Goal: Task Accomplishment & Management: Use online tool/utility

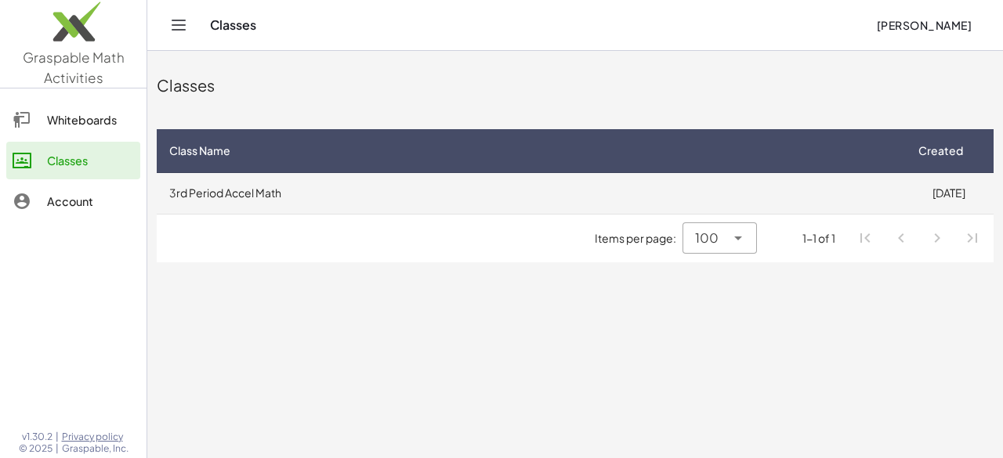
click at [859, 189] on td "3rd Period Accel Math" at bounding box center [530, 193] width 747 height 41
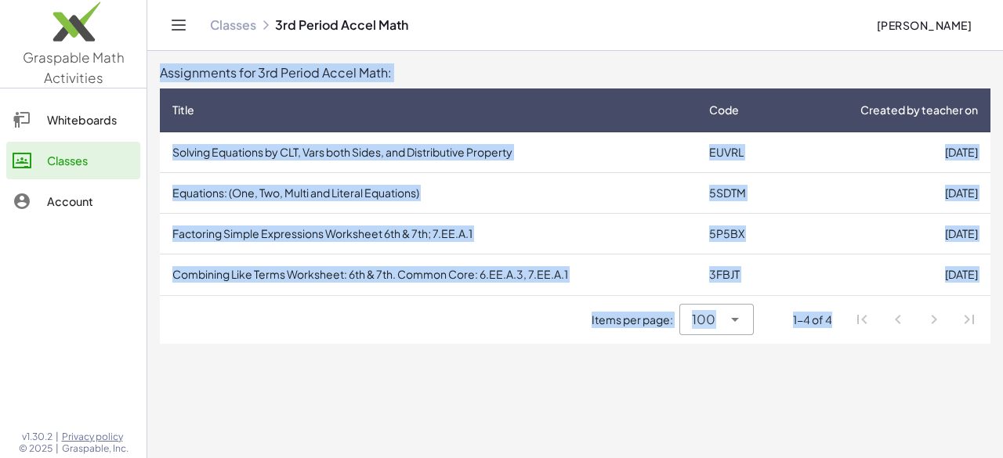
click at [828, 64] on div "Assignments for 3rd Period Accel Math:" at bounding box center [575, 72] width 831 height 19
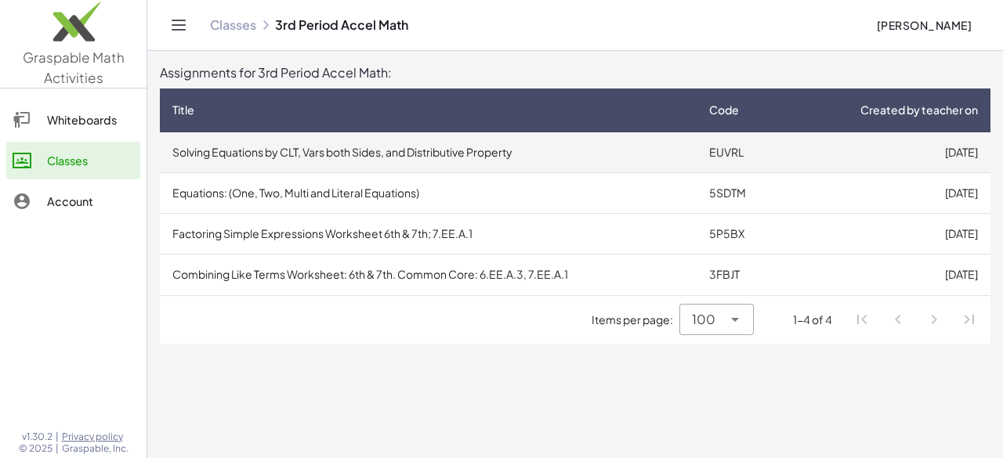
click at [665, 139] on td "Solving Equations by CLT, Vars both Sides, and Distributive Property" at bounding box center [428, 152] width 537 height 41
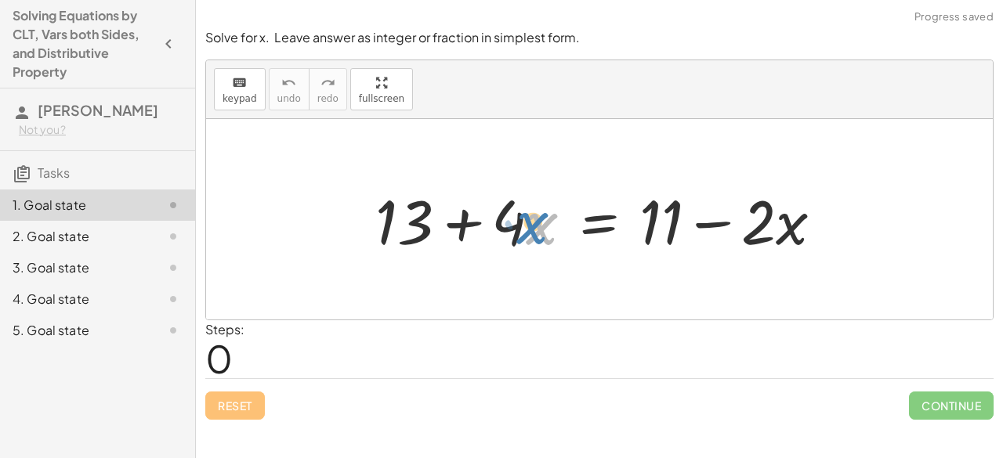
drag, startPoint x: 527, startPoint y: 217, endPoint x: 514, endPoint y: 217, distance: 12.5
click at [514, 217] on div at bounding box center [606, 219] width 476 height 81
click at [516, 217] on div at bounding box center [606, 219] width 476 height 81
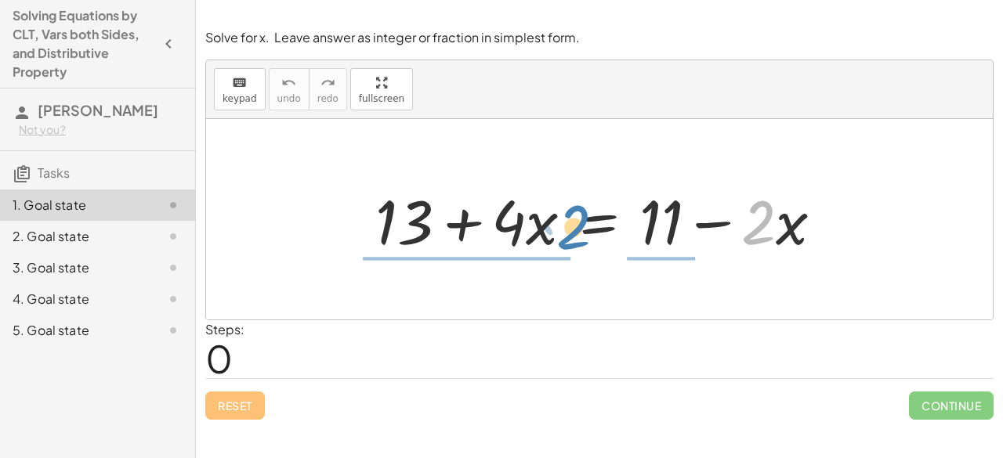
drag, startPoint x: 757, startPoint y: 217, endPoint x: 607, endPoint y: 239, distance: 152.1
click at [576, 225] on div at bounding box center [606, 219] width 476 height 81
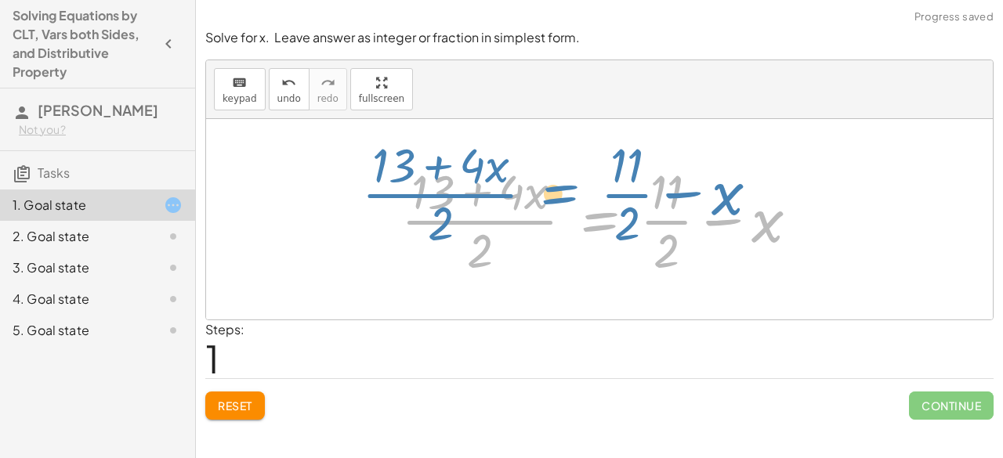
drag, startPoint x: 607, startPoint y: 239, endPoint x: 533, endPoint y: 201, distance: 83.1
click at [533, 201] on div at bounding box center [606, 219] width 426 height 121
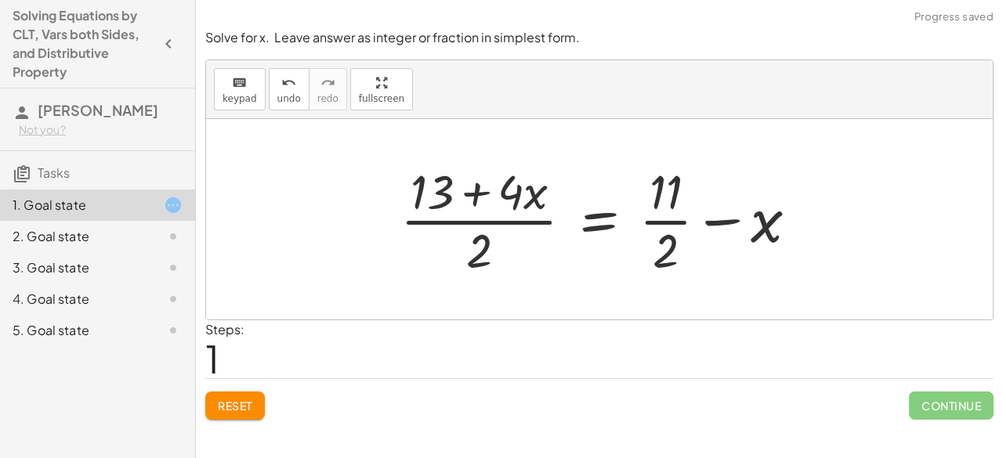
click at [234, 403] on span "Reset" at bounding box center [235, 406] width 34 height 14
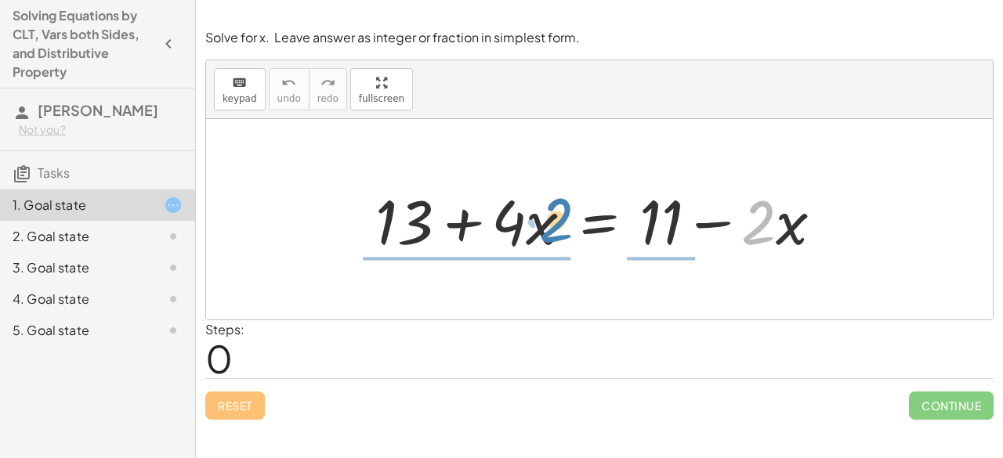
drag, startPoint x: 755, startPoint y: 236, endPoint x: 556, endPoint y: 236, distance: 199.1
click at [556, 236] on div at bounding box center [606, 219] width 476 height 81
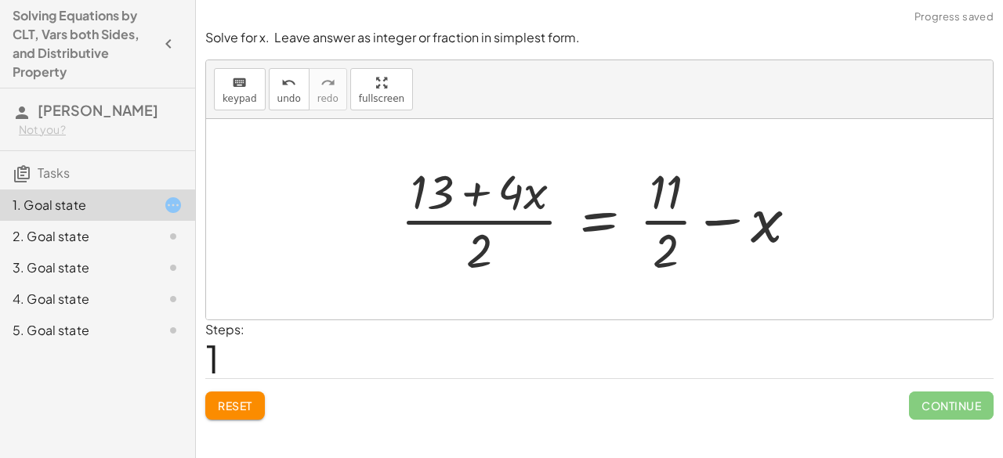
click at [248, 392] on button "Reset" at bounding box center [235, 406] width 60 height 28
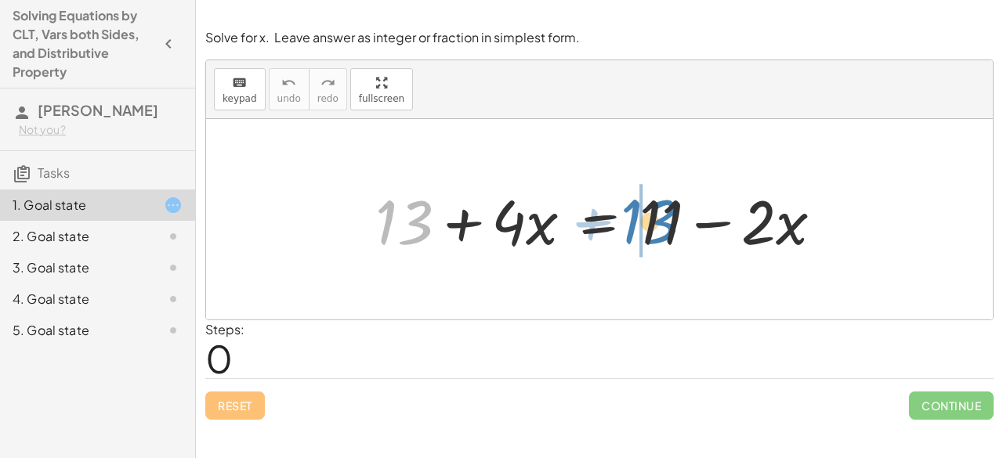
drag, startPoint x: 415, startPoint y: 229, endPoint x: 655, endPoint y: 227, distance: 239.8
click at [655, 227] on div at bounding box center [606, 219] width 476 height 81
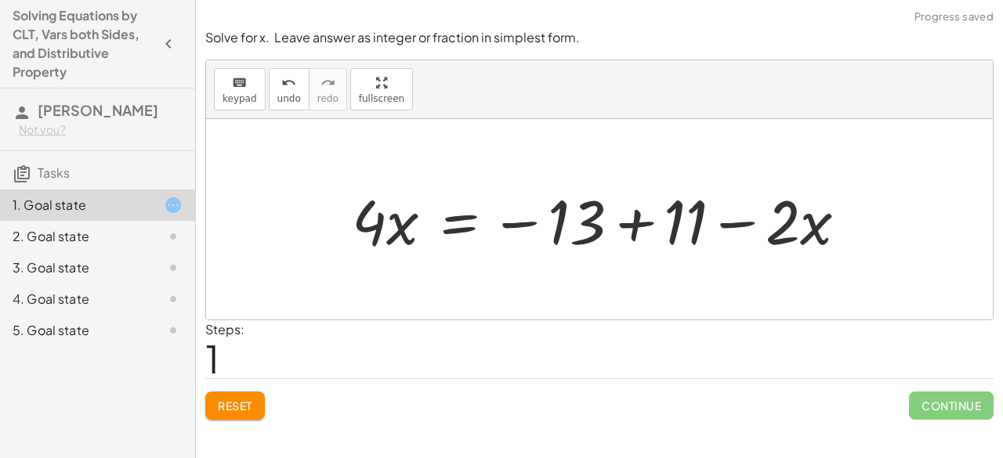
drag, startPoint x: 790, startPoint y: 217, endPoint x: 774, endPoint y: 248, distance: 35.4
click at [774, 248] on div at bounding box center [606, 219] width 524 height 81
drag, startPoint x: 788, startPoint y: 234, endPoint x: 802, endPoint y: 239, distance: 14.9
click at [802, 239] on div at bounding box center [606, 219] width 524 height 81
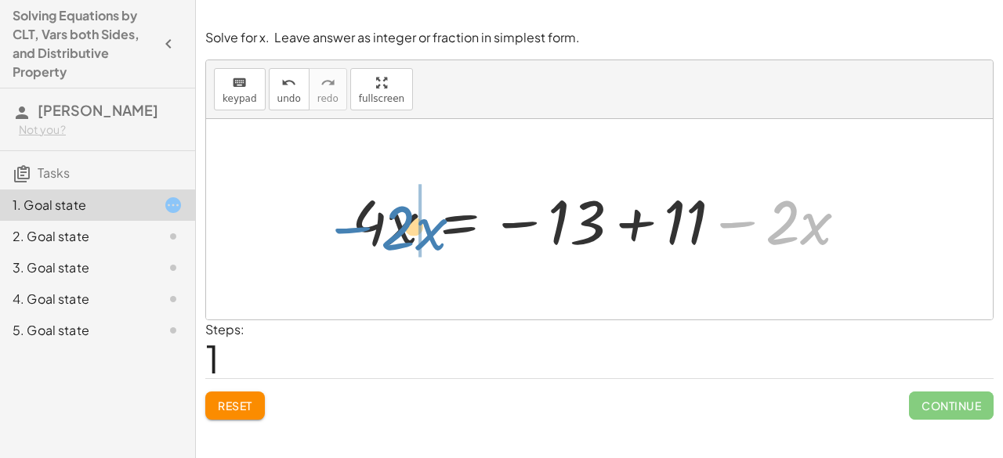
drag, startPoint x: 747, startPoint y: 223, endPoint x: 361, endPoint y: 228, distance: 385.6
click at [361, 228] on div at bounding box center [606, 219] width 524 height 81
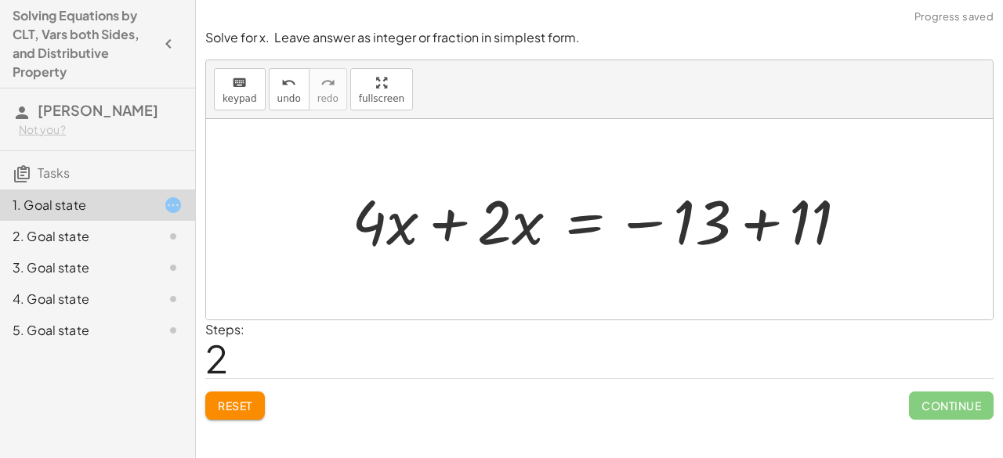
click at [438, 213] on div at bounding box center [606, 219] width 524 height 81
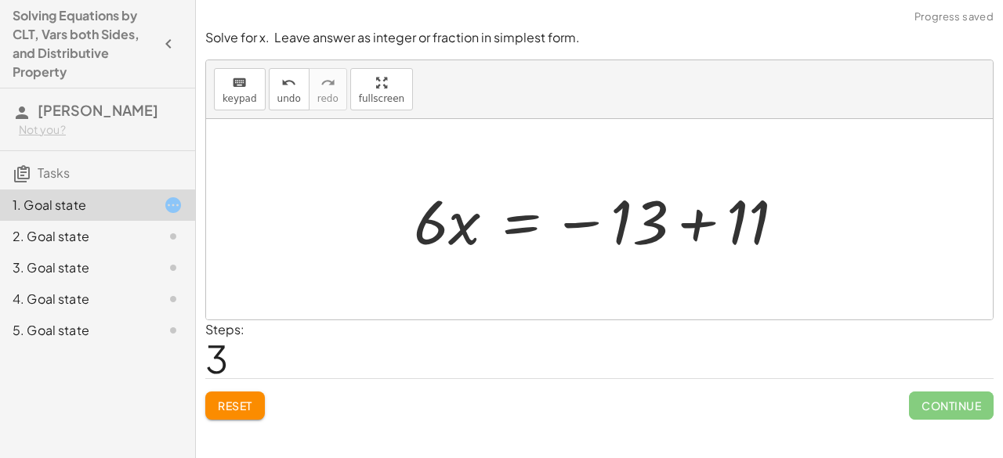
click at [755, 205] on div at bounding box center [605, 219] width 399 height 81
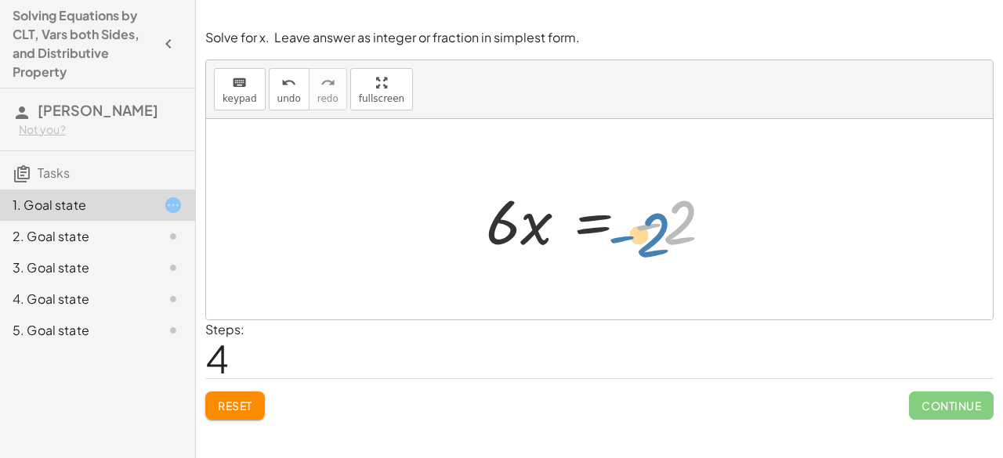
drag, startPoint x: 667, startPoint y: 217, endPoint x: 682, endPoint y: 214, distance: 15.2
click at [682, 214] on div at bounding box center [605, 219] width 255 height 81
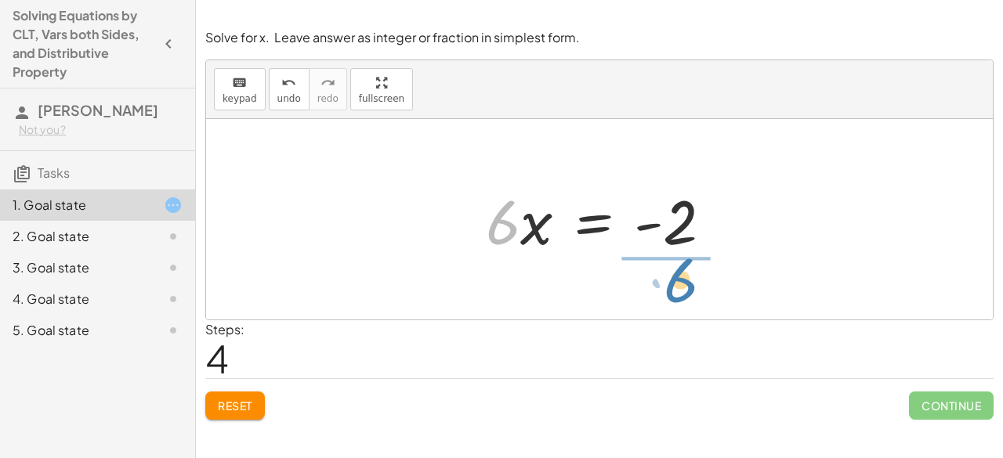
drag, startPoint x: 487, startPoint y: 228, endPoint x: 663, endPoint y: 284, distance: 184.4
click at [663, 284] on div "+ 13 + · 4 · x = + 11 − · 2 · x · 4 · x = − 13 + 11 − · 2 · x + · 4 · x + · 2 ·…" at bounding box center [599, 219] width 787 height 201
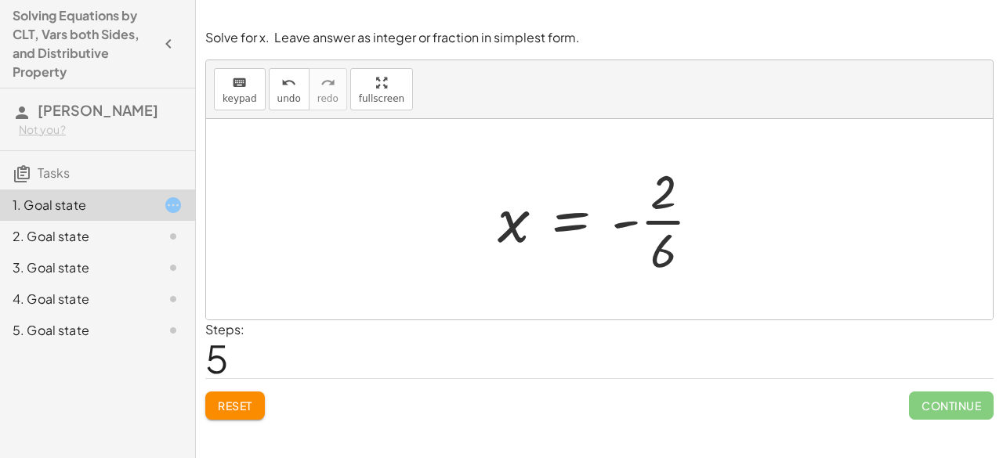
click at [671, 216] on div at bounding box center [606, 219] width 232 height 121
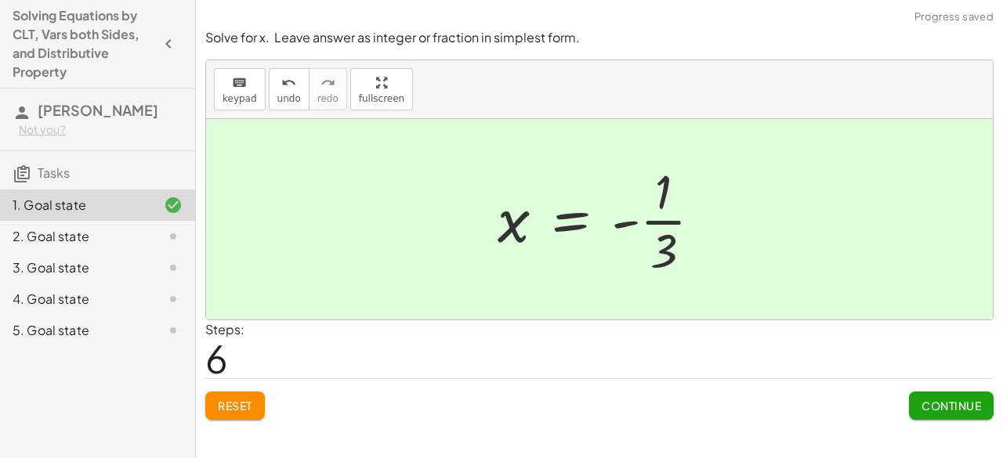
click at [941, 392] on button "Continue" at bounding box center [951, 406] width 85 height 28
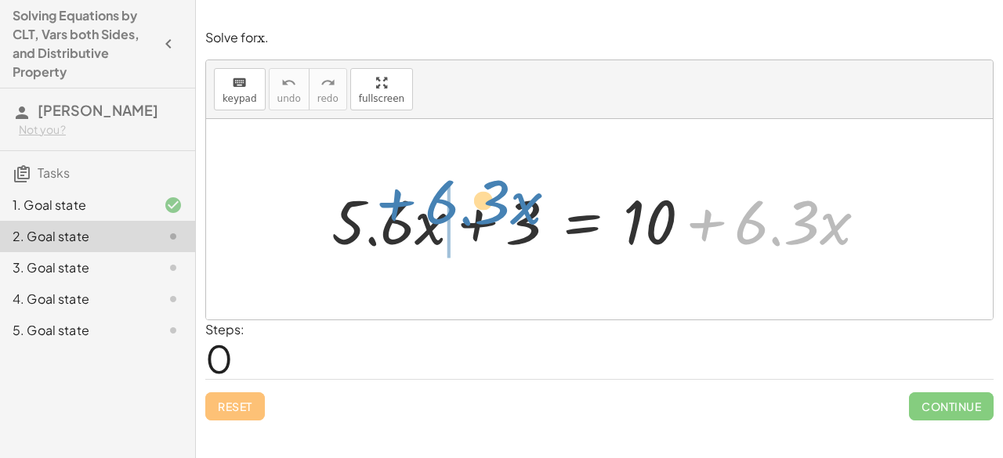
drag, startPoint x: 708, startPoint y: 214, endPoint x: 399, endPoint y: 194, distance: 310.2
click at [399, 194] on div at bounding box center [605, 219] width 563 height 81
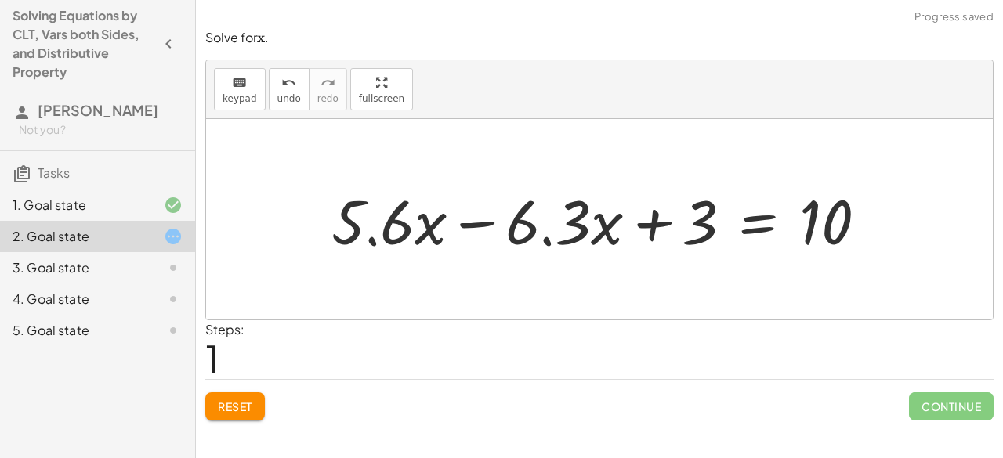
click at [465, 226] on div at bounding box center [605, 219] width 563 height 81
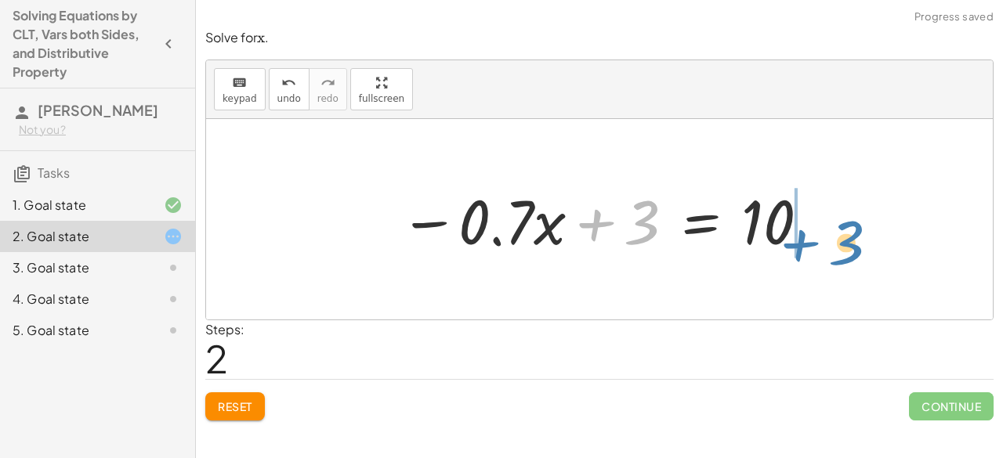
drag, startPoint x: 604, startPoint y: 231, endPoint x: 810, endPoint y: 251, distance: 207.0
click at [810, 251] on div at bounding box center [605, 219] width 427 height 81
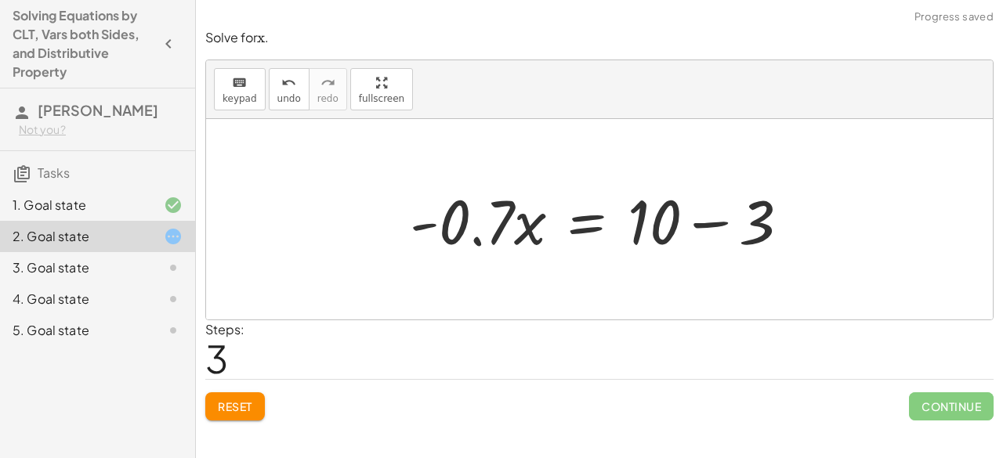
click at [708, 225] on div at bounding box center [606, 219] width 408 height 81
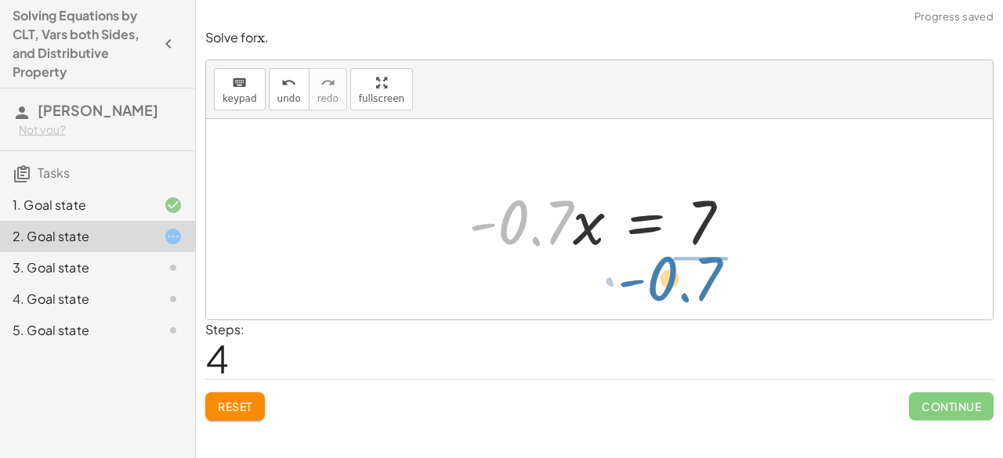
drag, startPoint x: 528, startPoint y: 223, endPoint x: 687, endPoint y: 271, distance: 165.6
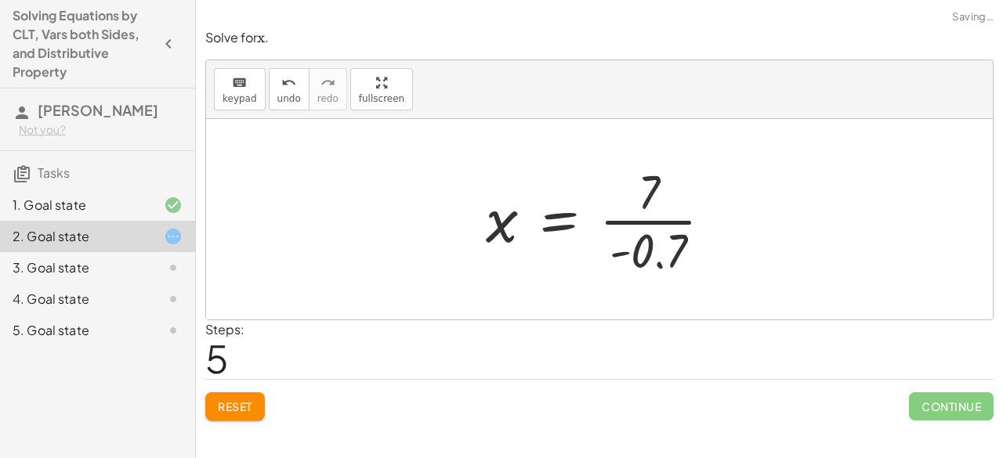
click at [658, 206] on div at bounding box center [605, 219] width 255 height 121
click at [658, 220] on div at bounding box center [605, 219] width 255 height 121
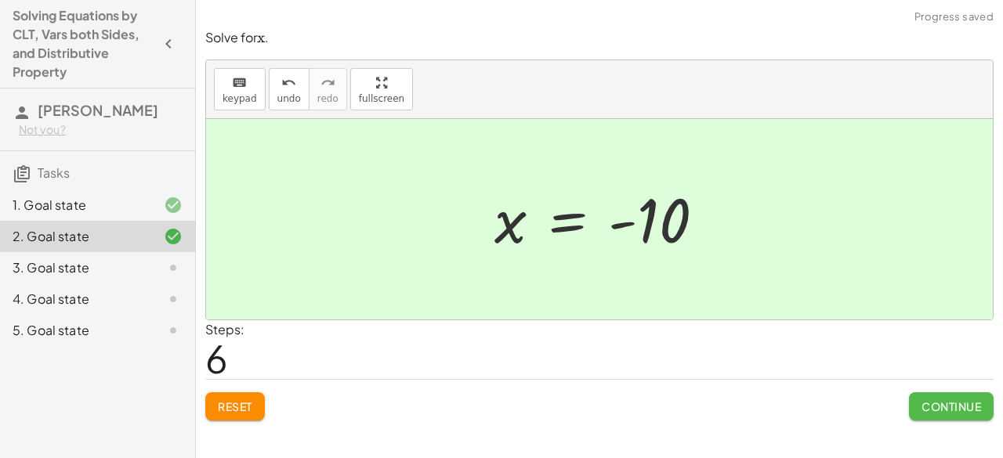
click at [931, 404] on span "Continue" at bounding box center [952, 407] width 60 height 14
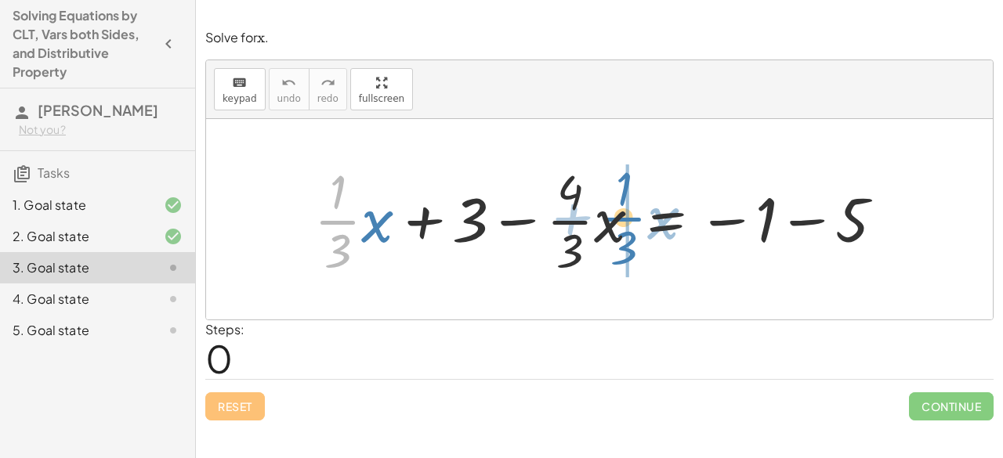
drag, startPoint x: 344, startPoint y: 220, endPoint x: 630, endPoint y: 217, distance: 286.1
click at [630, 217] on div at bounding box center [605, 219] width 598 height 121
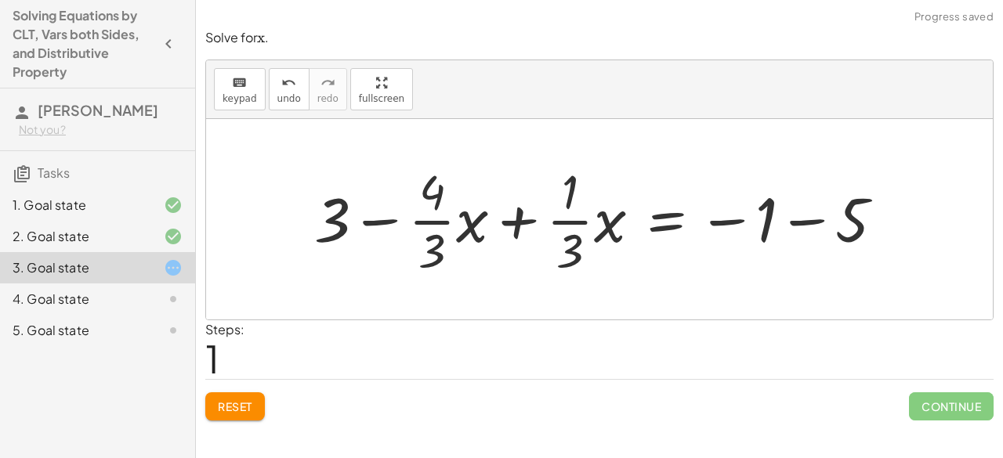
click at [505, 237] on div at bounding box center [605, 219] width 598 height 121
click at [516, 230] on div at bounding box center [605, 219] width 598 height 121
click at [784, 224] on div at bounding box center [605, 219] width 598 height 121
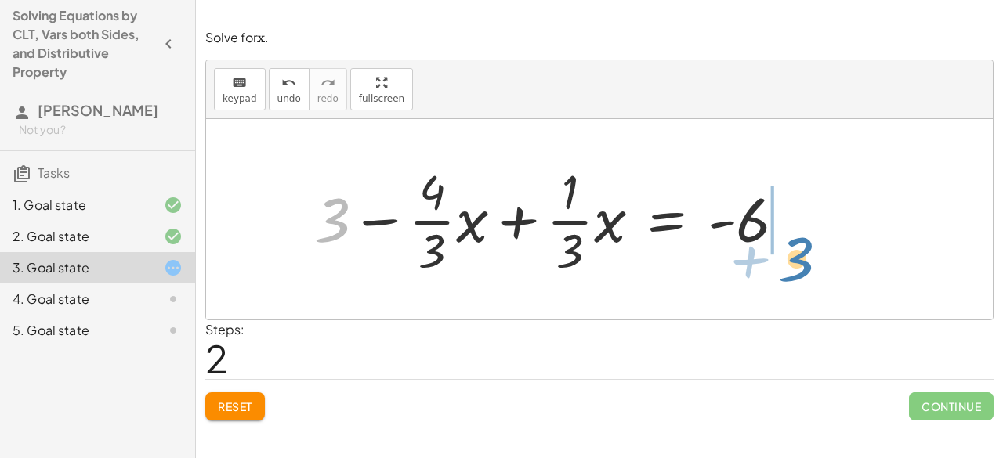
drag, startPoint x: 338, startPoint y: 229, endPoint x: 805, endPoint y: 268, distance: 468.7
click at [805, 268] on div at bounding box center [556, 219] width 500 height 121
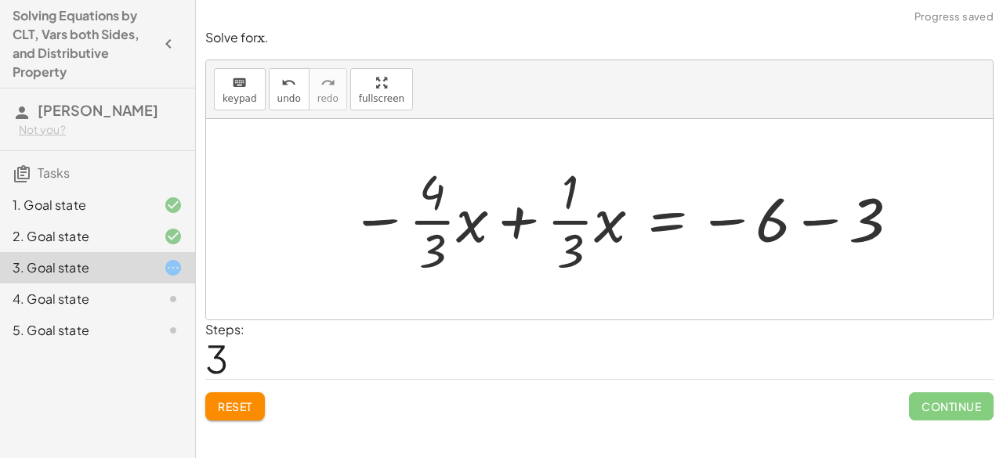
click at [803, 228] on div at bounding box center [625, 219] width 567 height 121
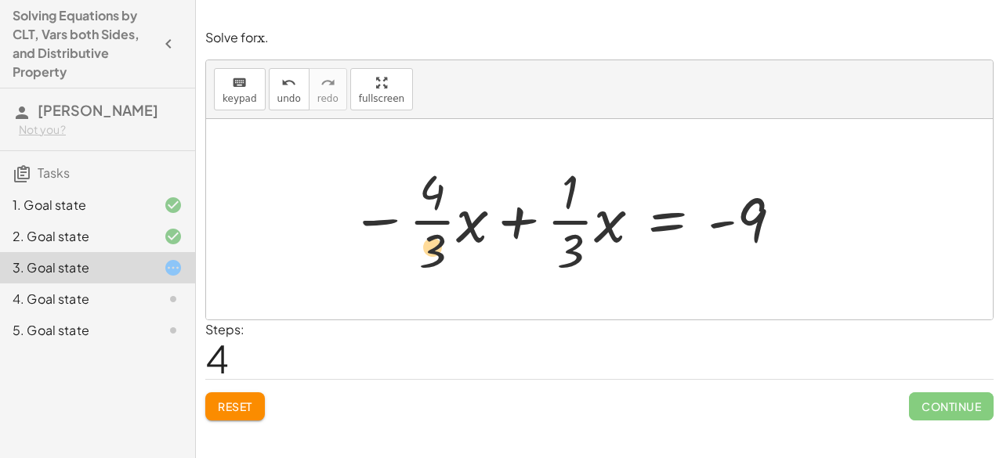
drag, startPoint x: 453, startPoint y: 212, endPoint x: 447, endPoint y: 241, distance: 28.7
click at [447, 241] on div at bounding box center [566, 219] width 449 height 121
click at [534, 234] on div at bounding box center [566, 219] width 449 height 121
click at [534, 233] on div at bounding box center [566, 219] width 449 height 121
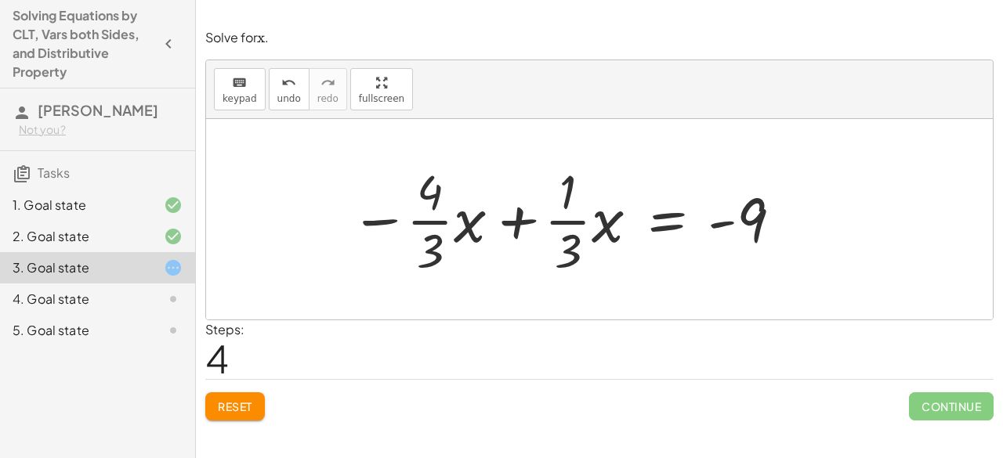
click at [534, 233] on div at bounding box center [566, 219] width 449 height 121
drag, startPoint x: 566, startPoint y: 201, endPoint x: 558, endPoint y: 203, distance: 8.0
click at [558, 203] on div at bounding box center [566, 219] width 449 height 121
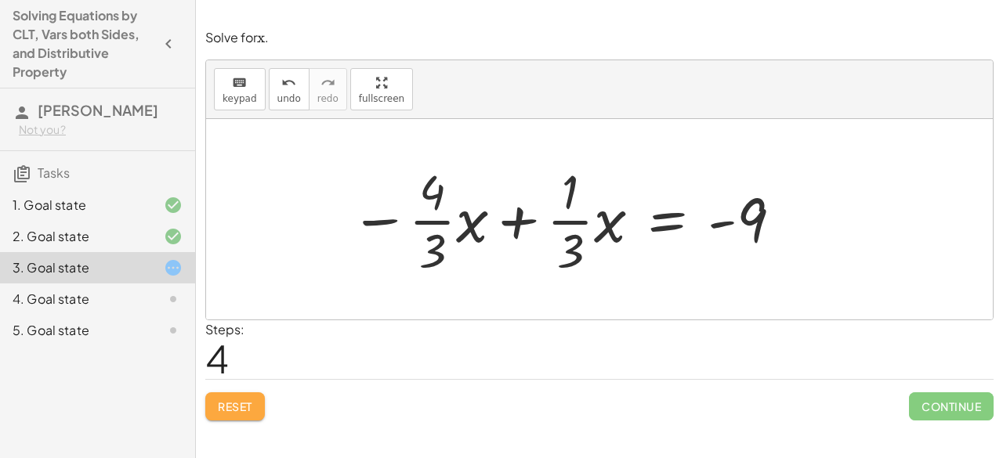
click at [241, 402] on span "Reset" at bounding box center [235, 407] width 34 height 14
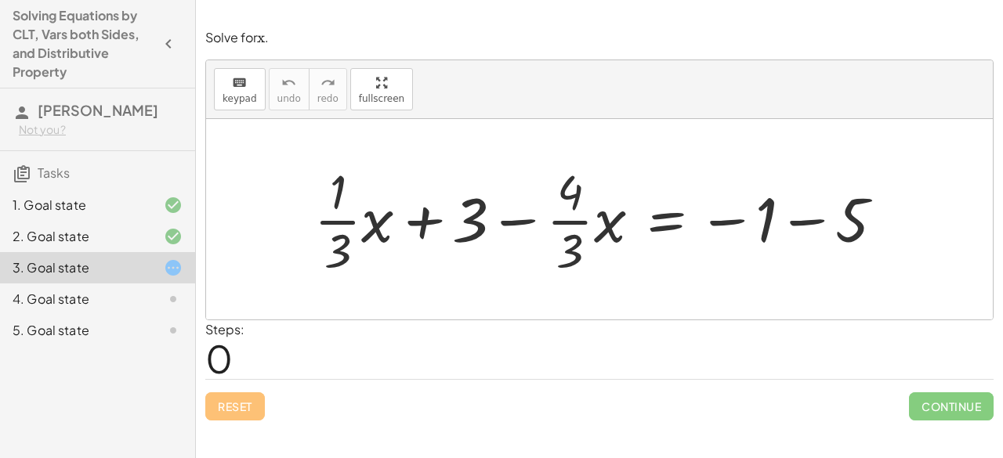
click at [806, 226] on div at bounding box center [605, 219] width 598 height 121
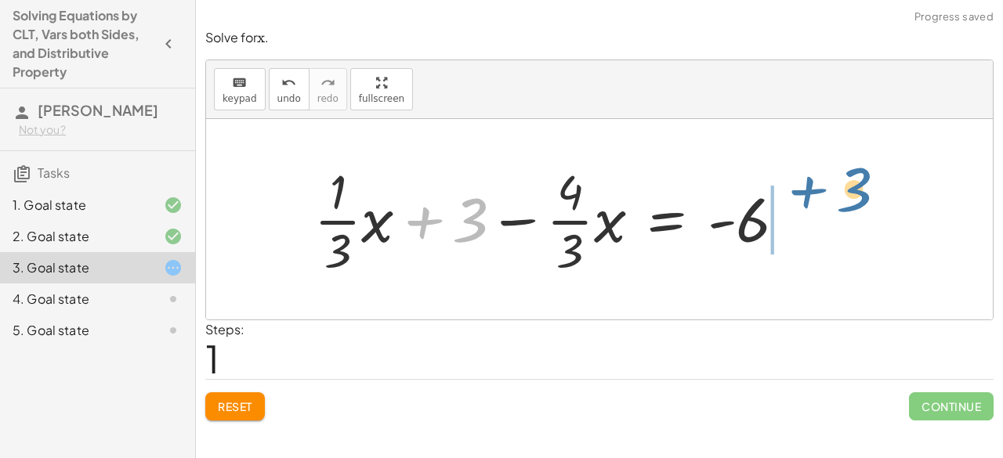
drag, startPoint x: 481, startPoint y: 220, endPoint x: 871, endPoint y: 192, distance: 390.5
click at [871, 192] on div "+ · · 1 · 3 · x + 3 − · · 4 · 3 · x = − 1 − 5 + 3 + · · 1 · 3 · x + 3 − · · 4 ·…" at bounding box center [599, 219] width 787 height 201
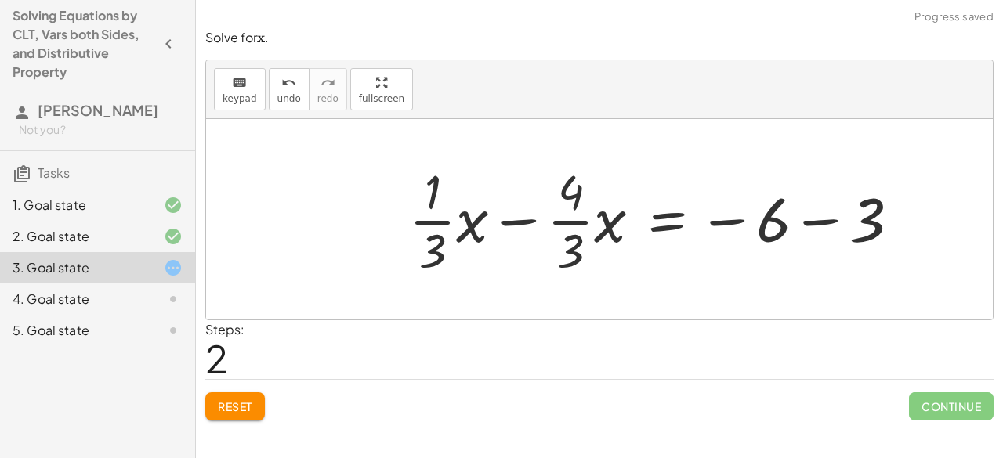
click at [826, 223] on div at bounding box center [660, 219] width 519 height 121
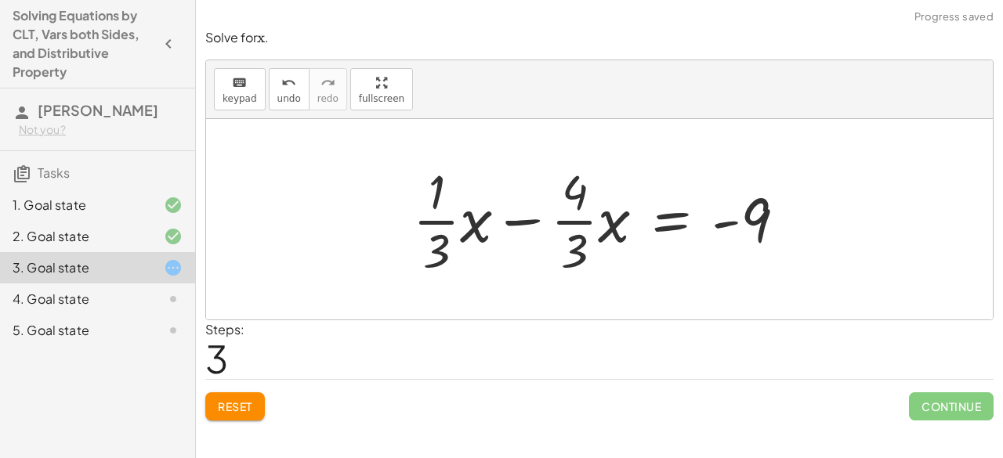
click at [234, 404] on span "Reset" at bounding box center [235, 407] width 34 height 14
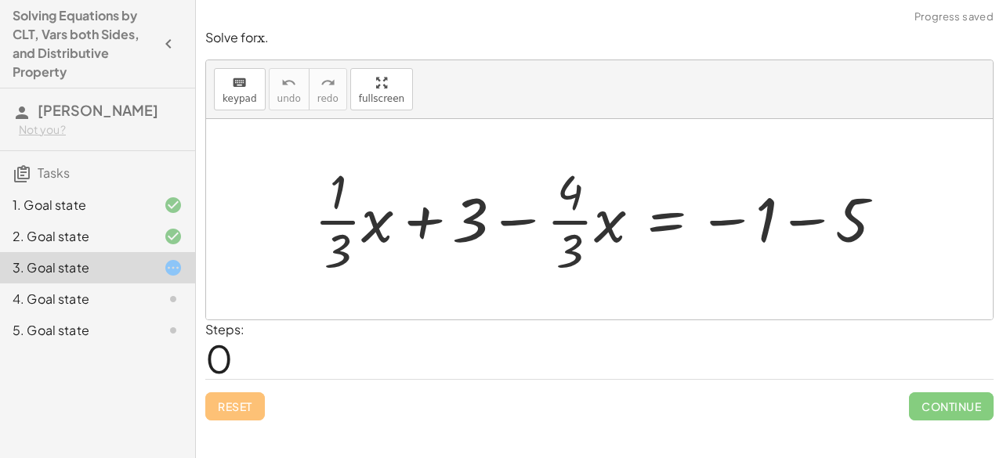
click at [817, 211] on div at bounding box center [605, 219] width 598 height 121
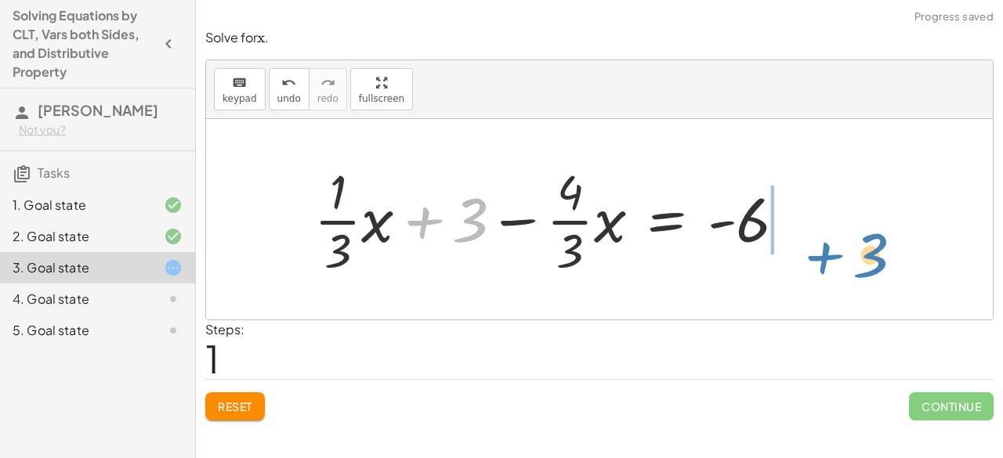
drag, startPoint x: 452, startPoint y: 219, endPoint x: 850, endPoint y: 248, distance: 398.5
click at [850, 248] on div "+ · · 1 · 3 · x + 3 − · · 4 · 3 · x = − 1 − 5 + 3 + · · 1 · 3 · x + 3 − · · 4 ·…" at bounding box center [599, 219] width 787 height 201
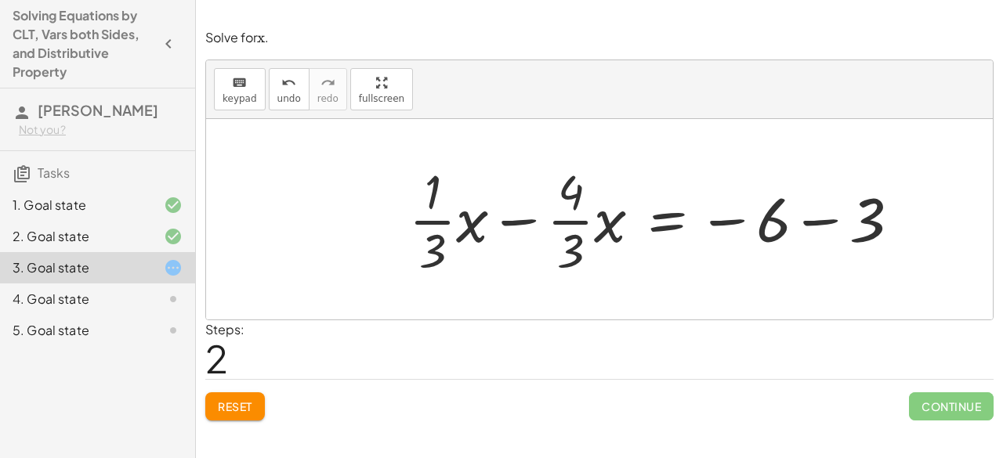
click at [836, 209] on div at bounding box center [660, 219] width 519 height 121
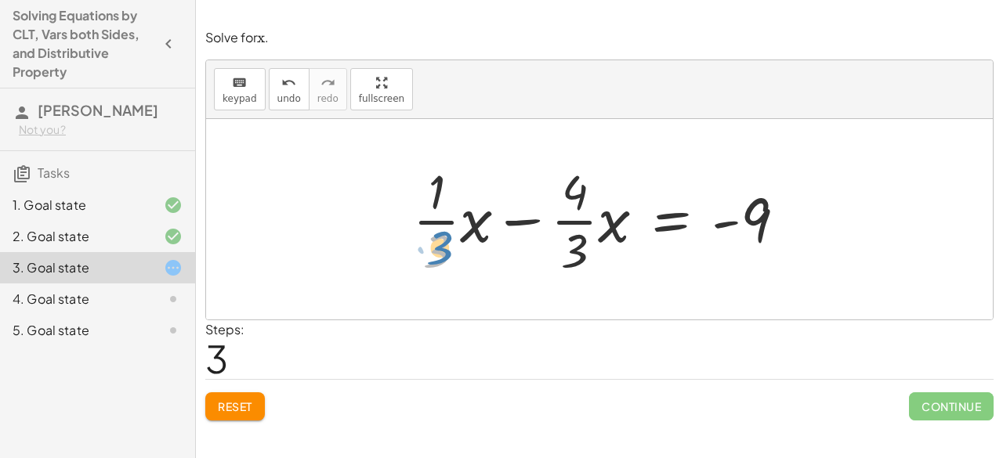
click at [442, 248] on div at bounding box center [605, 219] width 401 height 121
drag, startPoint x: 440, startPoint y: 256, endPoint x: 577, endPoint y: 183, distance: 154.6
click at [577, 183] on div at bounding box center [605, 219] width 401 height 121
drag, startPoint x: 435, startPoint y: 217, endPoint x: 511, endPoint y: 230, distance: 77.0
click at [511, 230] on div at bounding box center [605, 219] width 401 height 121
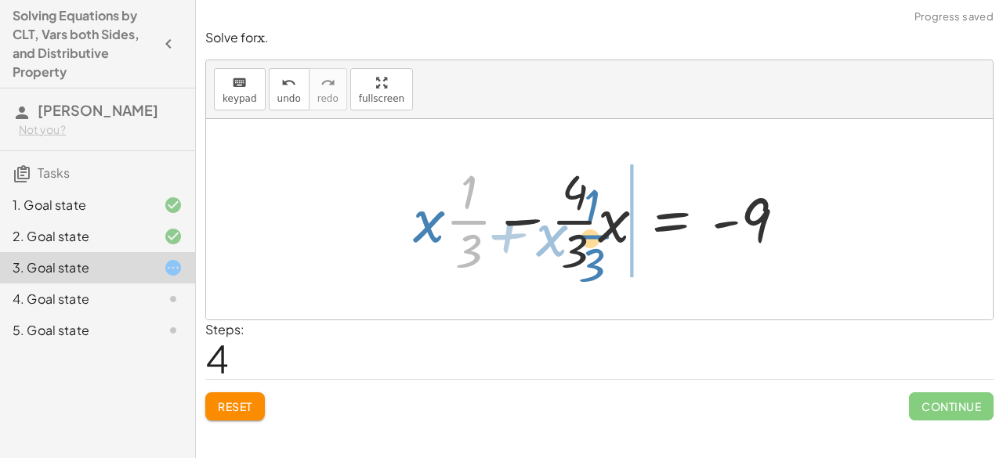
drag, startPoint x: 463, startPoint y: 232, endPoint x: 586, endPoint y: 233, distance: 123.0
click at [586, 234] on div at bounding box center [605, 219] width 401 height 121
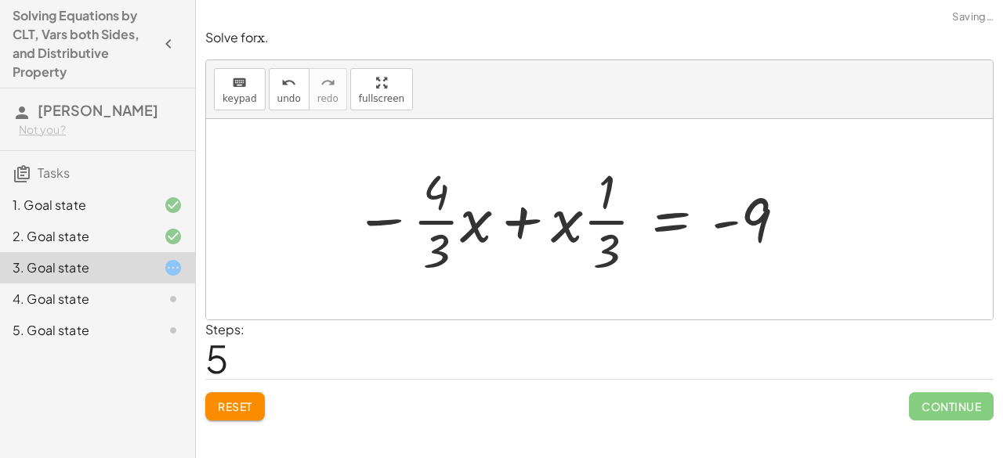
click at [524, 237] on div at bounding box center [570, 219] width 449 height 121
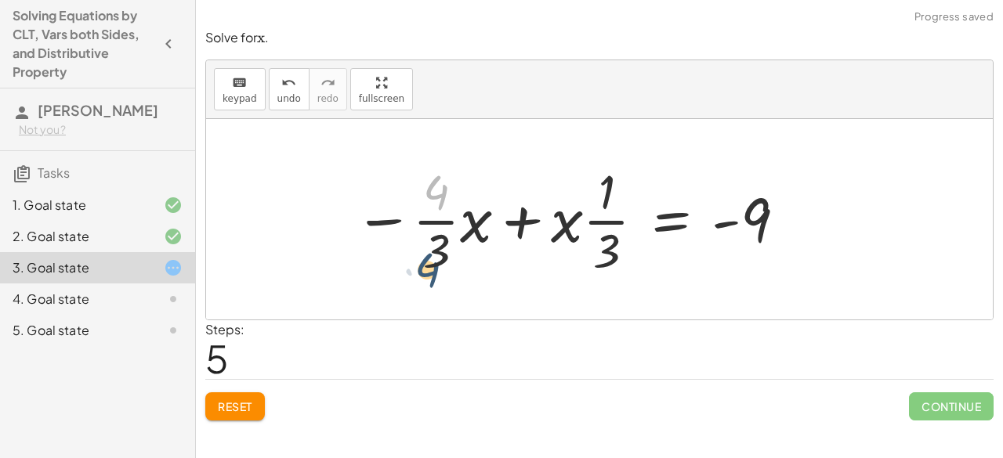
drag, startPoint x: 437, startPoint y: 204, endPoint x: 428, endPoint y: 280, distance: 76.6
click at [428, 280] on div "+ · · 1 · 3 · x + 3 − · · 4 · 3 · x = − 1 − 5 + · · 1 · 3 · x + 3 − · · 4 · 3 ·…" at bounding box center [565, 219] width 469 height 129
drag, startPoint x: 433, startPoint y: 181, endPoint x: 608, endPoint y: 225, distance: 181.0
click at [630, 234] on div at bounding box center [570, 219] width 449 height 121
click at [251, 404] on span "Reset" at bounding box center [235, 407] width 34 height 14
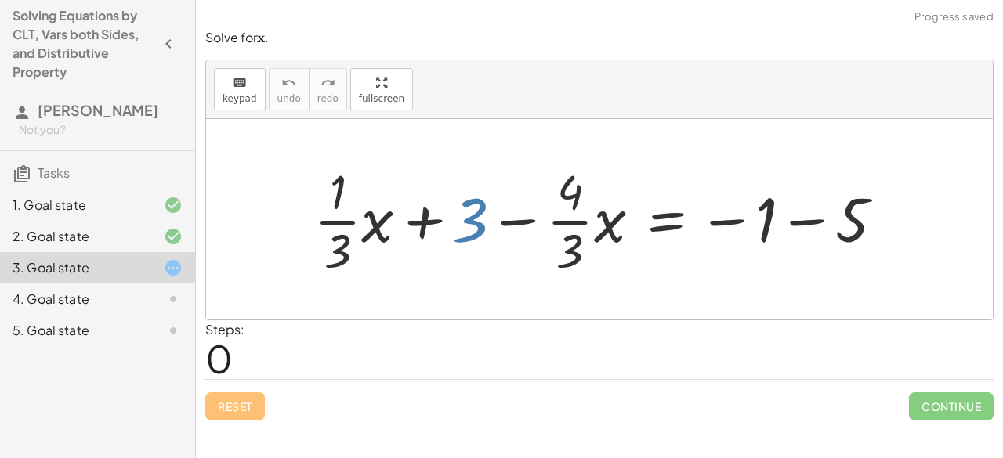
click at [486, 232] on div at bounding box center [605, 219] width 598 height 121
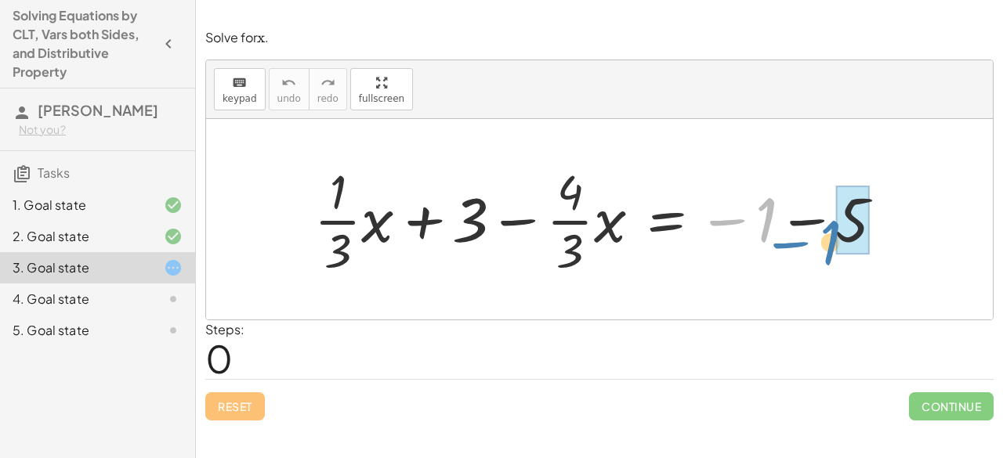
drag, startPoint x: 760, startPoint y: 197, endPoint x: 826, endPoint y: 214, distance: 68.1
click at [824, 216] on div at bounding box center [605, 219] width 598 height 121
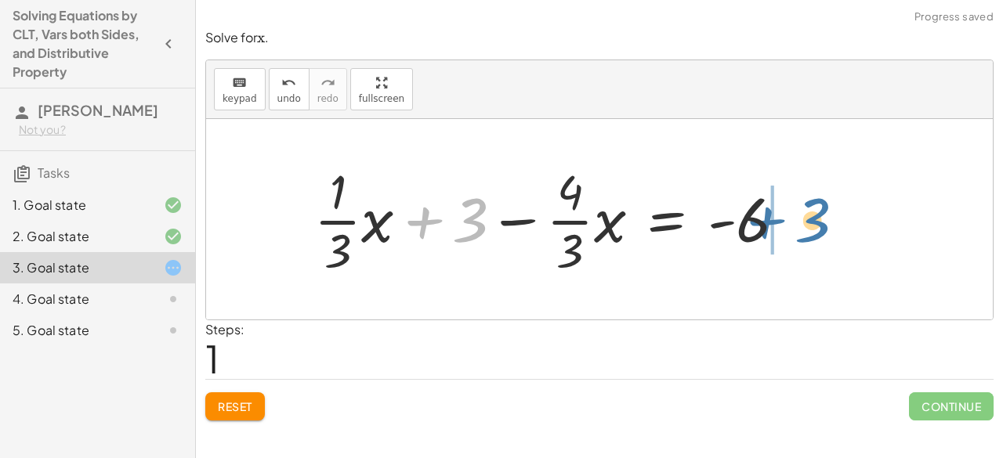
drag, startPoint x: 474, startPoint y: 228, endPoint x: 823, endPoint y: 227, distance: 348.8
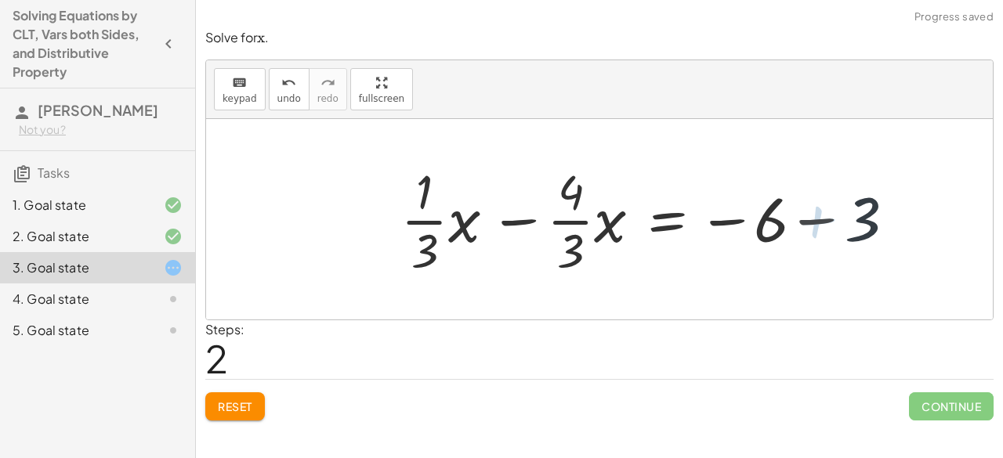
click at [788, 230] on div at bounding box center [660, 219] width 519 height 121
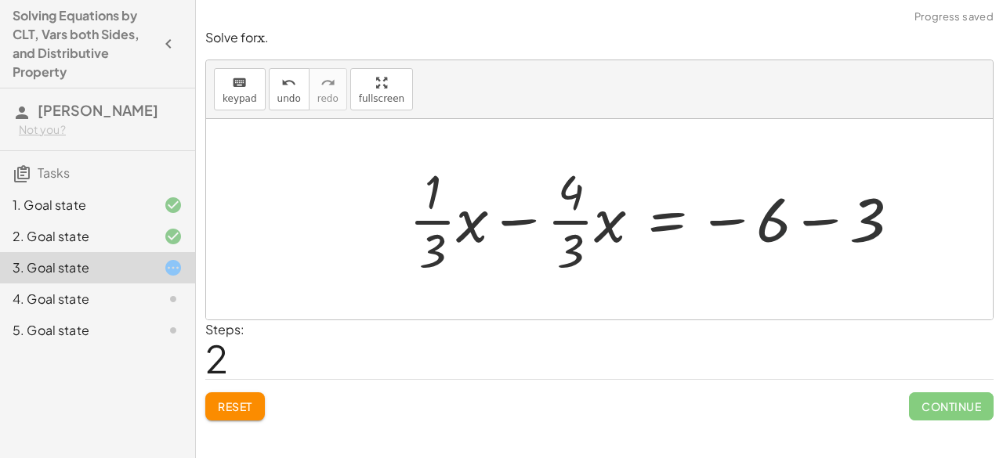
click at [788, 230] on div at bounding box center [660, 219] width 519 height 121
click at [805, 225] on div at bounding box center [660, 219] width 519 height 121
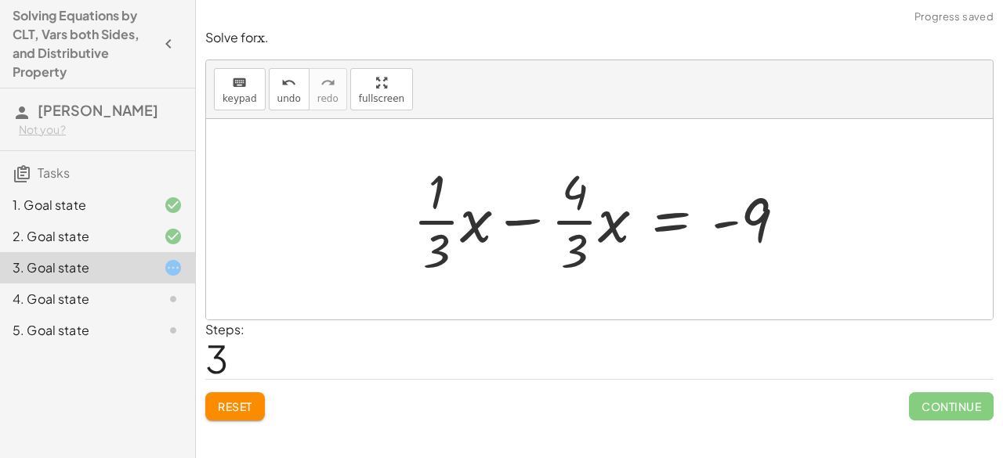
click at [531, 219] on div at bounding box center [605, 219] width 401 height 121
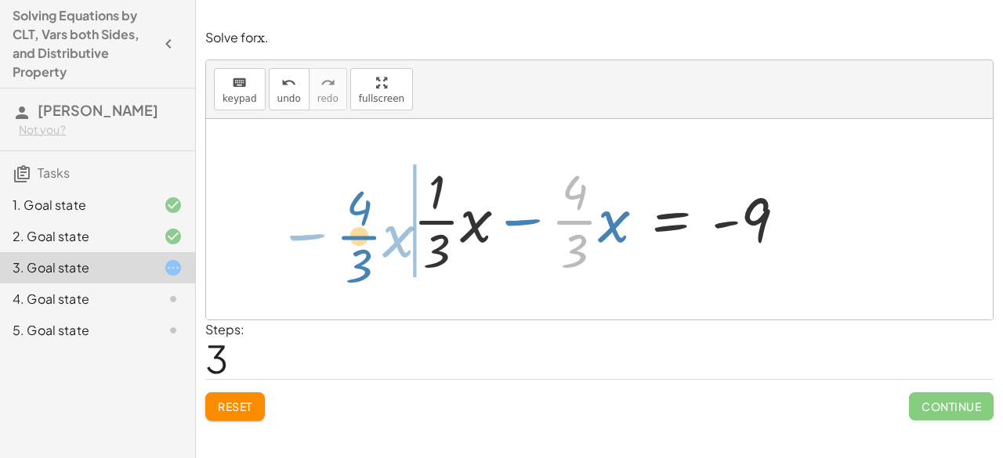
drag, startPoint x: 580, startPoint y: 212, endPoint x: 357, endPoint y: 224, distance: 222.9
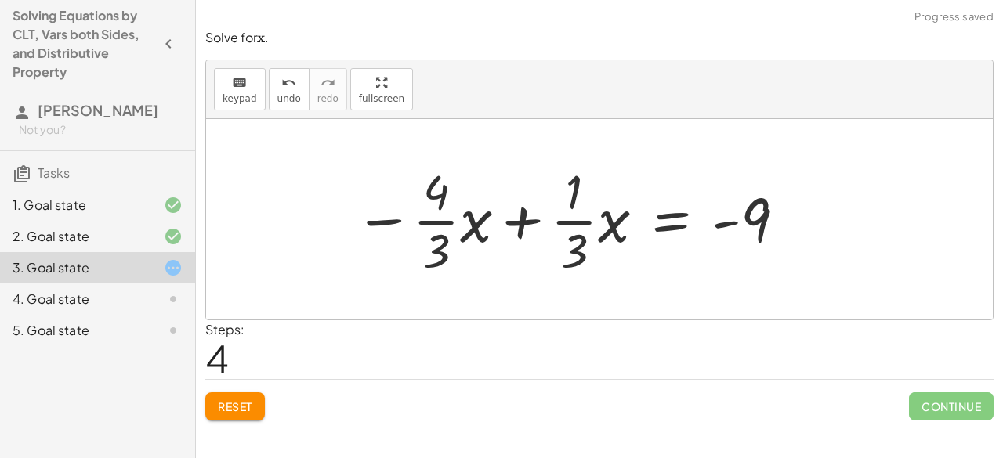
click at [519, 207] on div at bounding box center [570, 219] width 449 height 121
click at [171, 257] on div "3. Goal state" at bounding box center [97, 267] width 195 height 31
click at [431, 244] on div at bounding box center [570, 219] width 449 height 121
drag, startPoint x: 447, startPoint y: 250, endPoint x: 599, endPoint y: 259, distance: 152.3
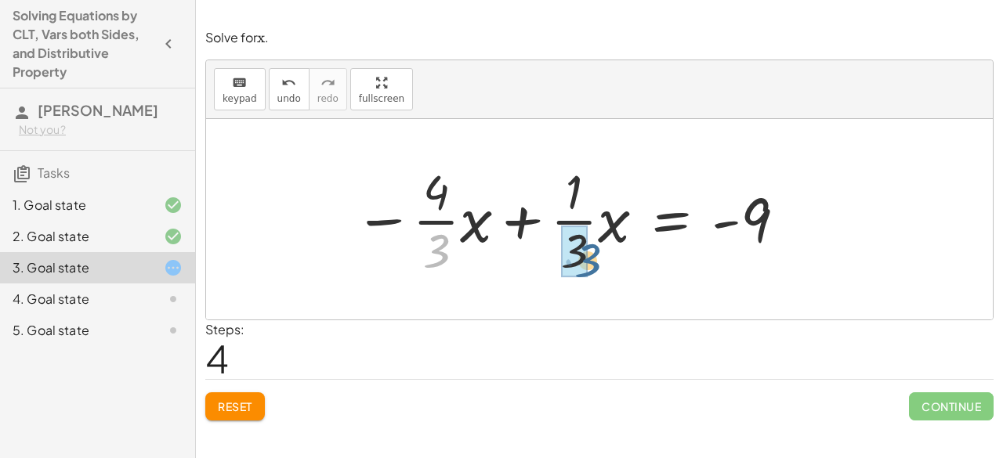
click at [599, 259] on div at bounding box center [570, 219] width 449 height 121
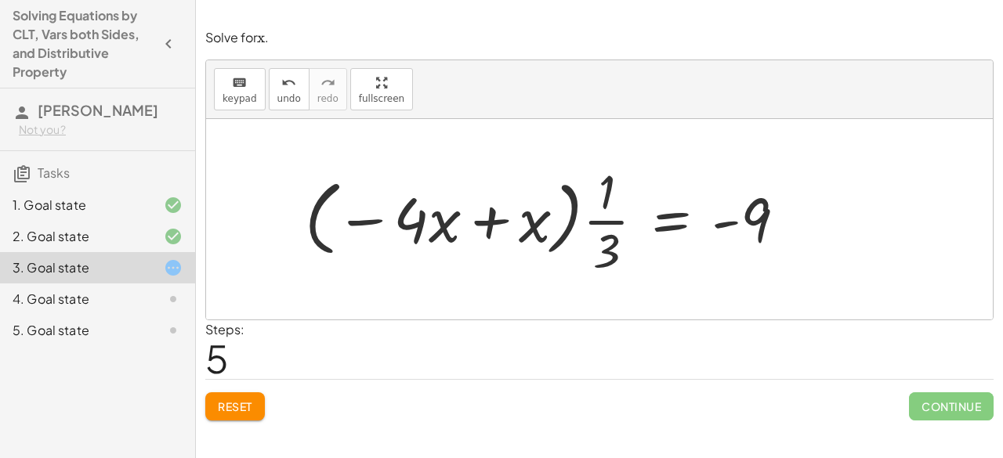
drag, startPoint x: 583, startPoint y: 233, endPoint x: 515, endPoint y: 219, distance: 69.6
drag, startPoint x: 515, startPoint y: 219, endPoint x: 420, endPoint y: 263, distance: 104.8
click at [420, 264] on div at bounding box center [551, 219] width 509 height 121
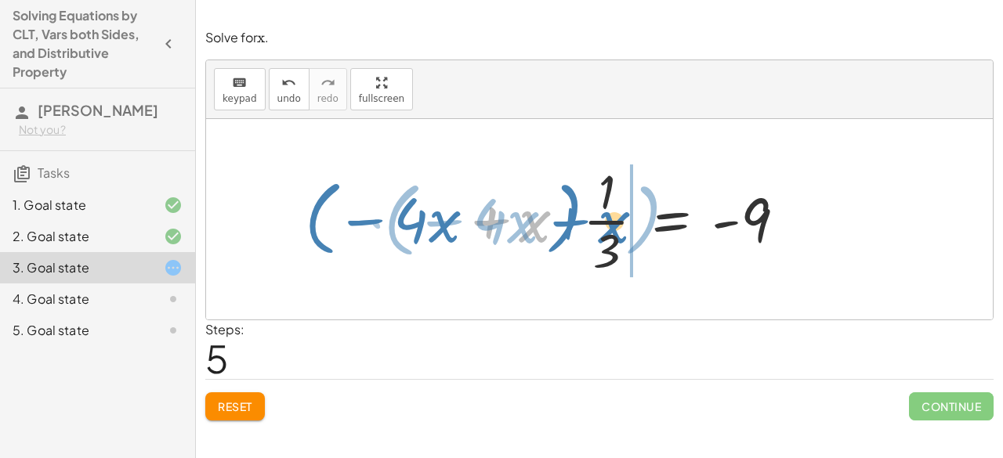
drag, startPoint x: 506, startPoint y: 236, endPoint x: 587, endPoint y: 237, distance: 80.7
click at [586, 237] on div at bounding box center [551, 219] width 509 height 121
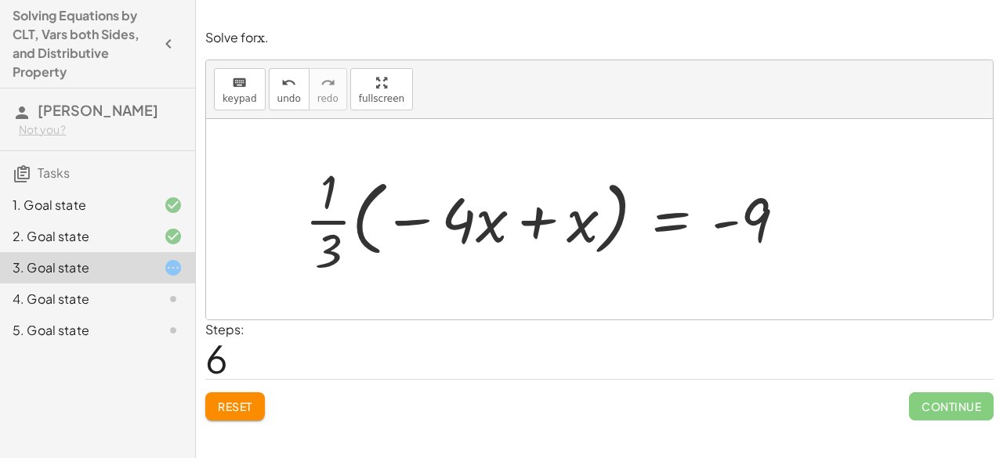
click at [405, 206] on div at bounding box center [551, 219] width 509 height 121
click at [462, 216] on div at bounding box center [551, 219] width 509 height 121
click at [517, 223] on div at bounding box center [551, 219] width 509 height 121
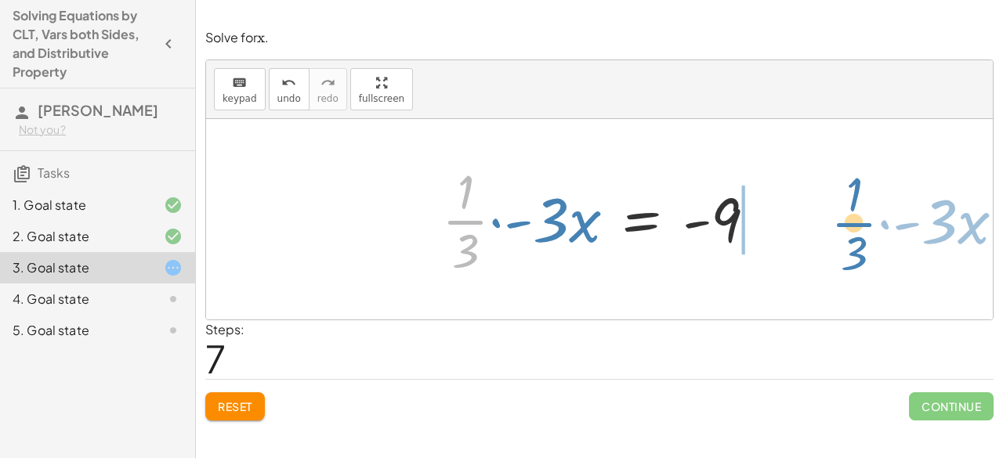
drag, startPoint x: 465, startPoint y: 219, endPoint x: 861, endPoint y: 219, distance: 395.8
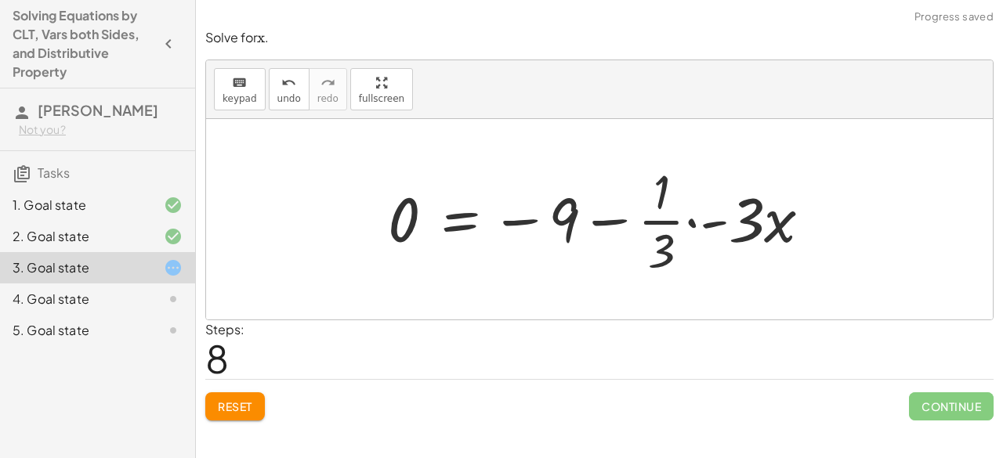
click at [650, 222] on div at bounding box center [606, 219] width 452 height 121
click at [613, 208] on div at bounding box center [606, 219] width 452 height 121
click at [254, 404] on button "Reset" at bounding box center [235, 407] width 60 height 28
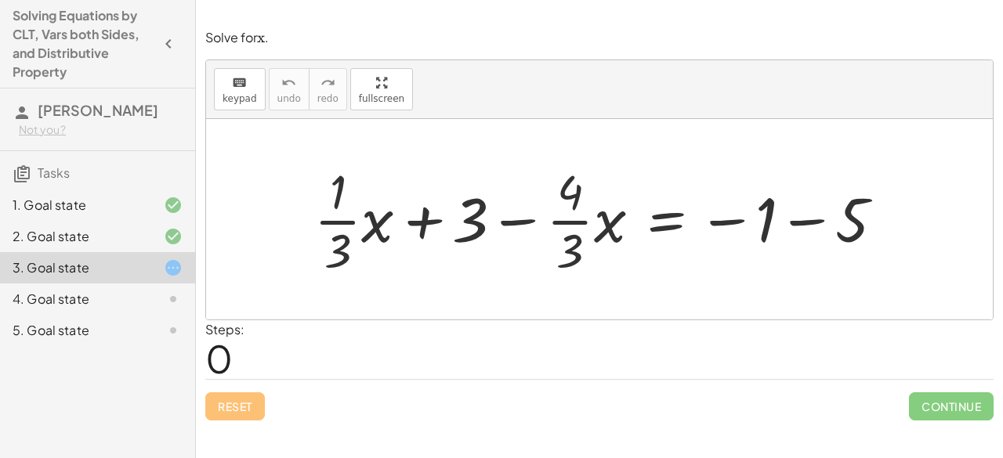
click at [817, 215] on div at bounding box center [605, 219] width 598 height 121
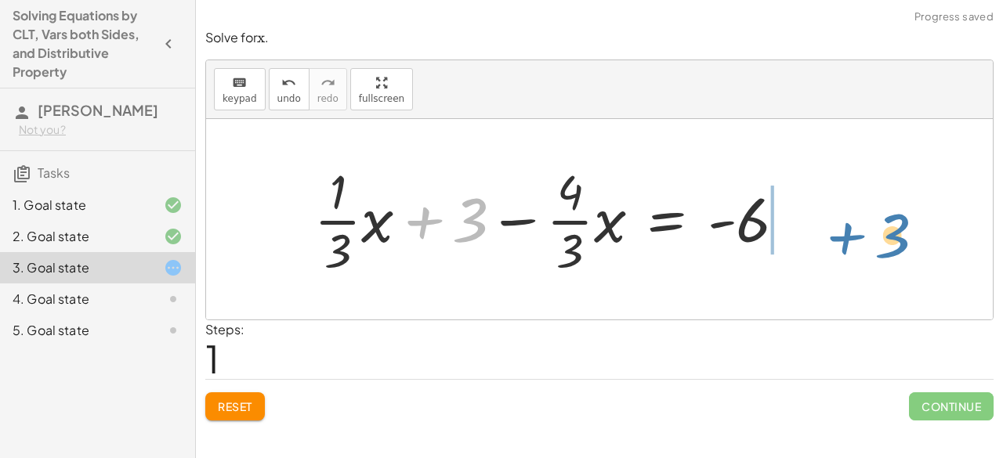
drag, startPoint x: 430, startPoint y: 229, endPoint x: 853, endPoint y: 245, distance: 422.7
click at [853, 245] on div "+ · · 1 · 3 · x + 3 − · · 4 · 3 · x = − 1 − 5 + 3 + · · 1 · 3 · x + 3 − · · 4 ·…" at bounding box center [599, 219] width 787 height 201
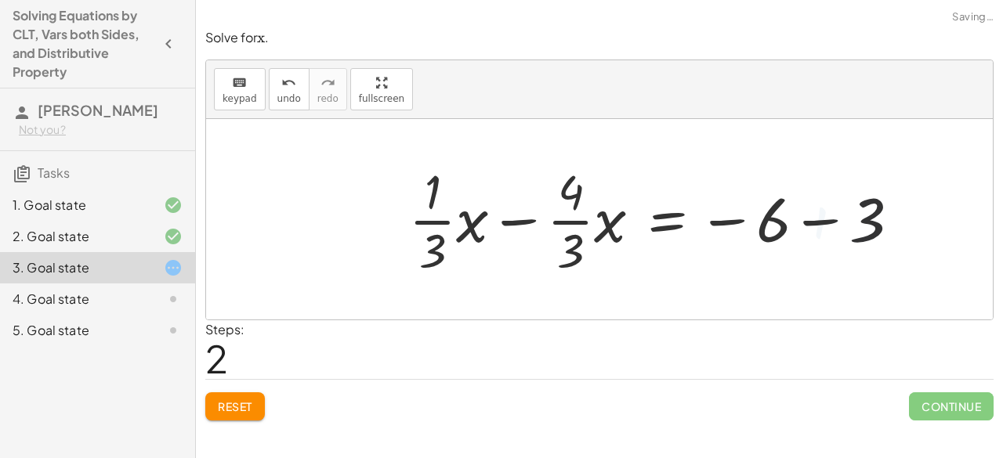
click at [795, 233] on div at bounding box center [660, 219] width 519 height 121
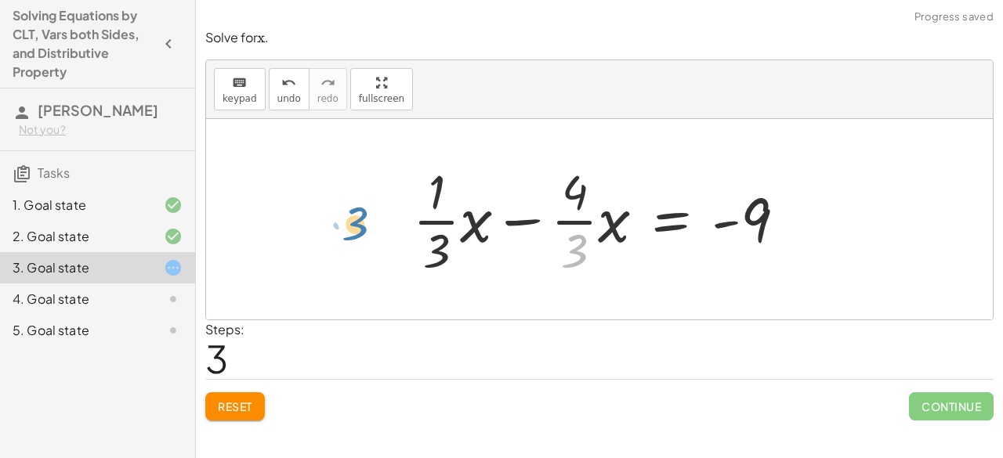
drag, startPoint x: 578, startPoint y: 247, endPoint x: 362, endPoint y: 220, distance: 217.9
drag, startPoint x: 600, startPoint y: 234, endPoint x: 613, endPoint y: 234, distance: 12.6
click at [613, 234] on div at bounding box center [605, 219] width 401 height 121
drag, startPoint x: 613, startPoint y: 230, endPoint x: 650, endPoint y: 243, distance: 39.7
click at [650, 243] on div at bounding box center [605, 219] width 401 height 121
